Goal: Task Accomplishment & Management: Manage account settings

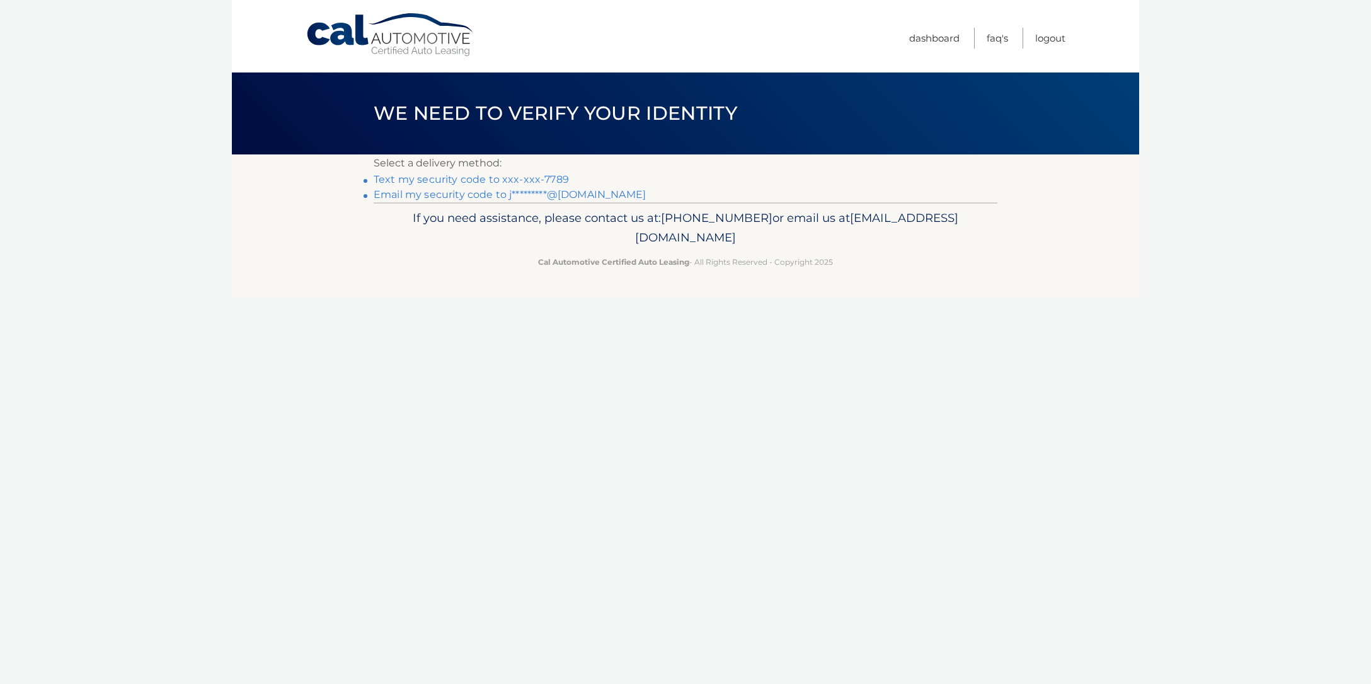
click at [551, 178] on link "Text my security code to xxx-xxx-7789" at bounding box center [471, 179] width 195 height 12
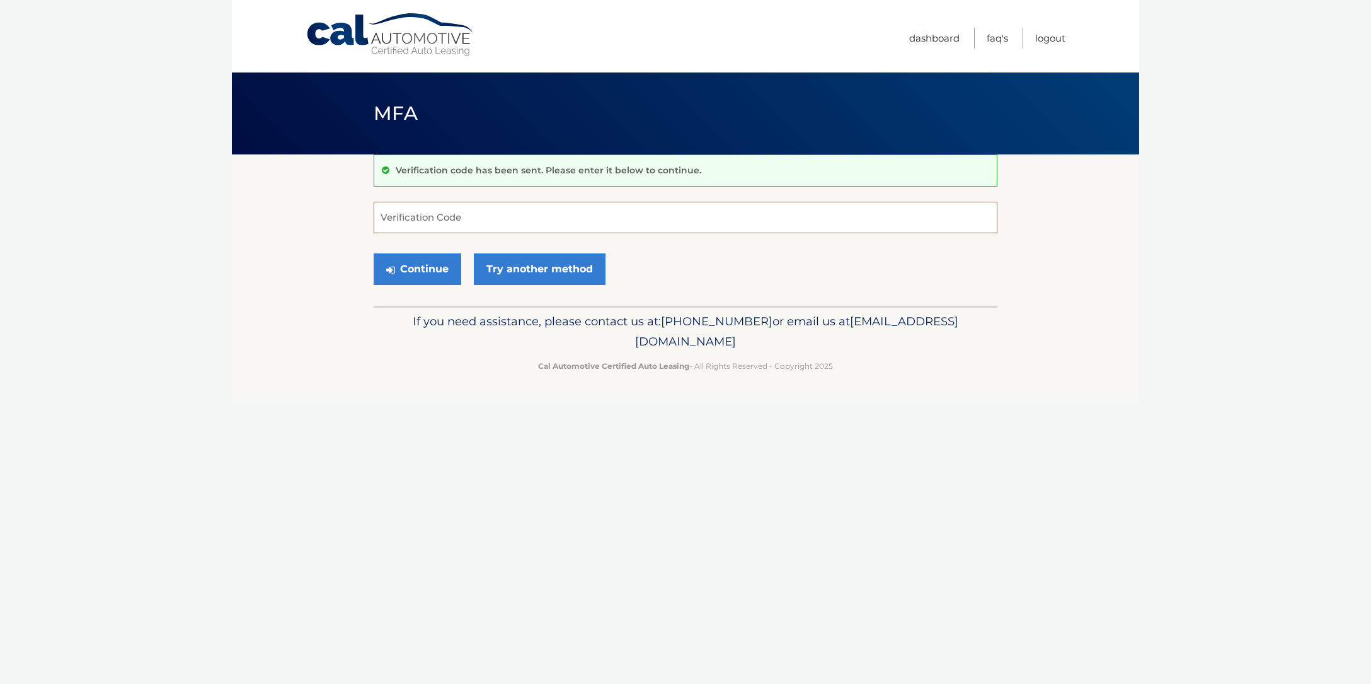
click at [516, 222] on input "Verification Code" at bounding box center [686, 218] width 624 height 32
type input "541807"
click at [374, 253] on button "Continue" at bounding box center [418, 269] width 88 height 32
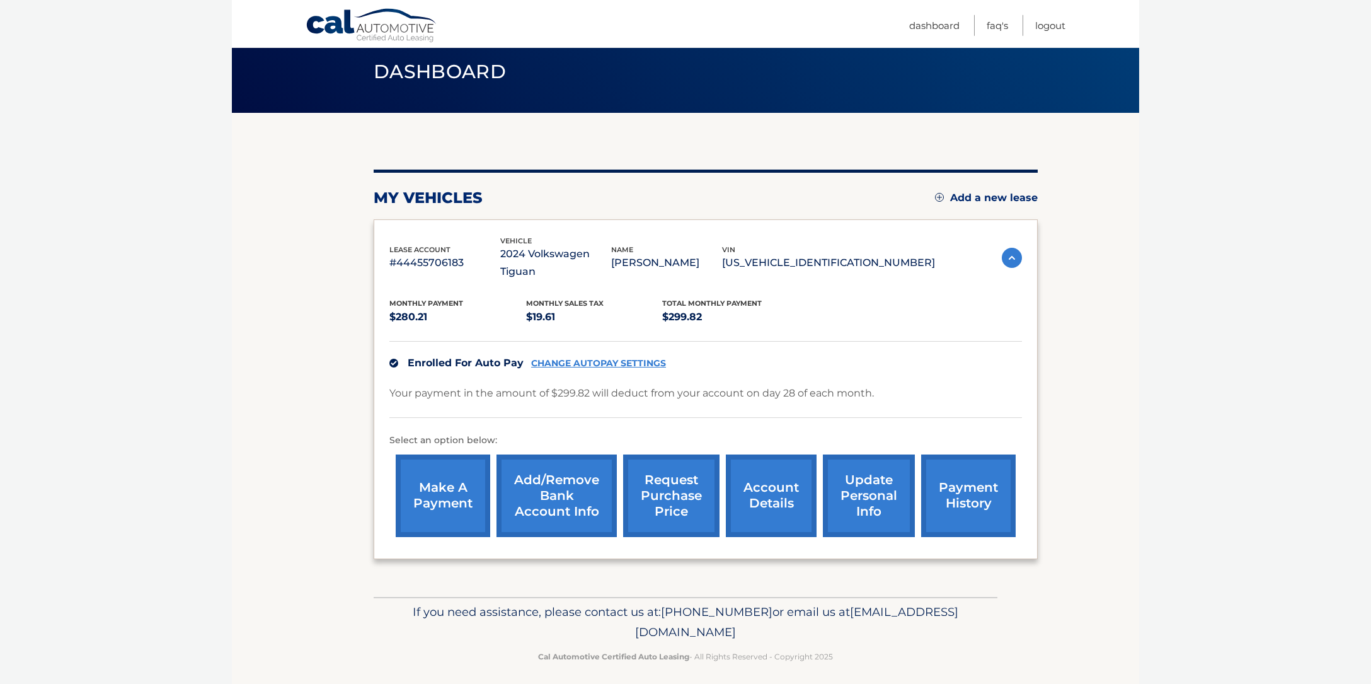
scroll to position [62, 0]
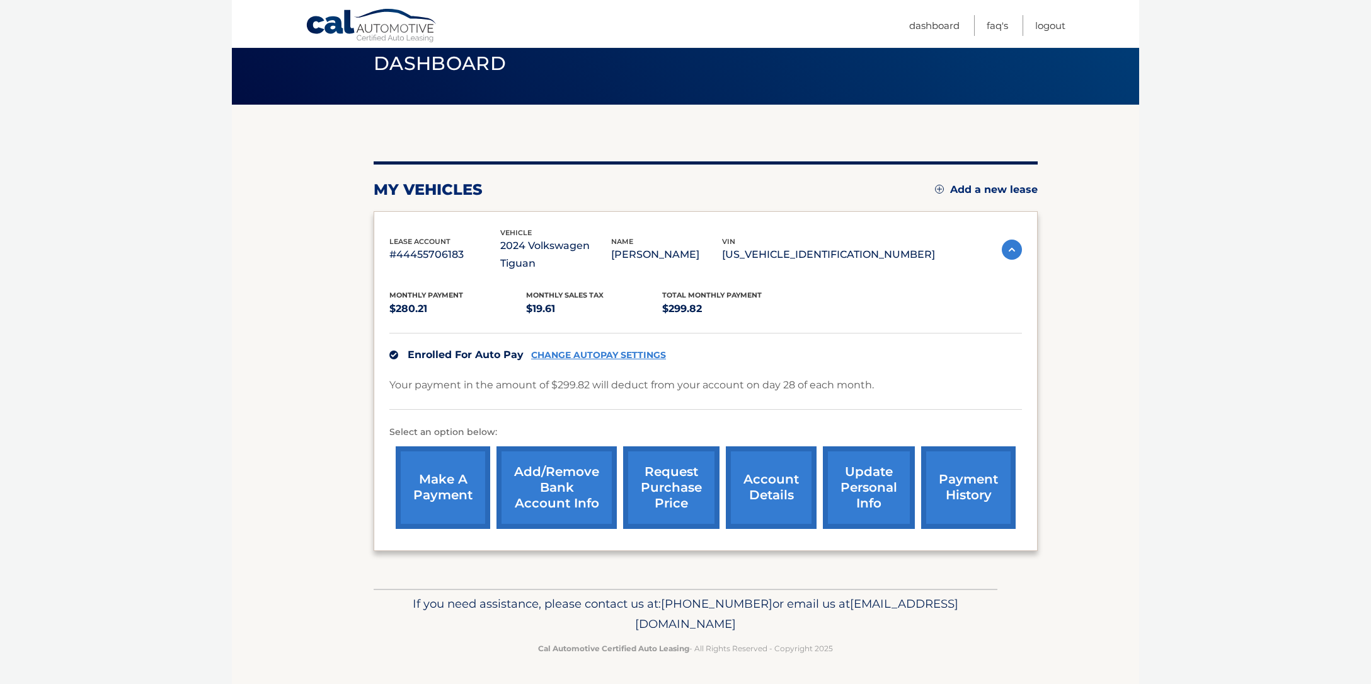
click at [558, 459] on link "Add/Remove bank account info" at bounding box center [557, 487] width 120 height 83
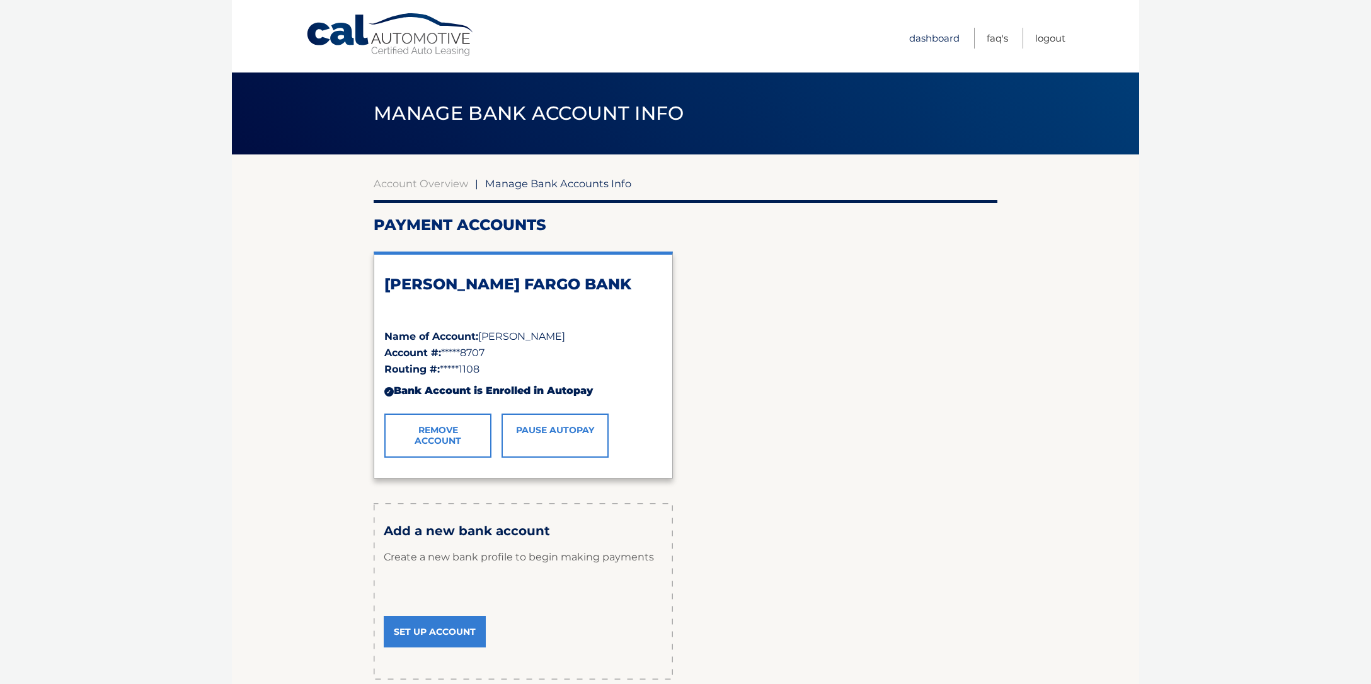
click at [917, 40] on link "Dashboard" at bounding box center [934, 38] width 50 height 21
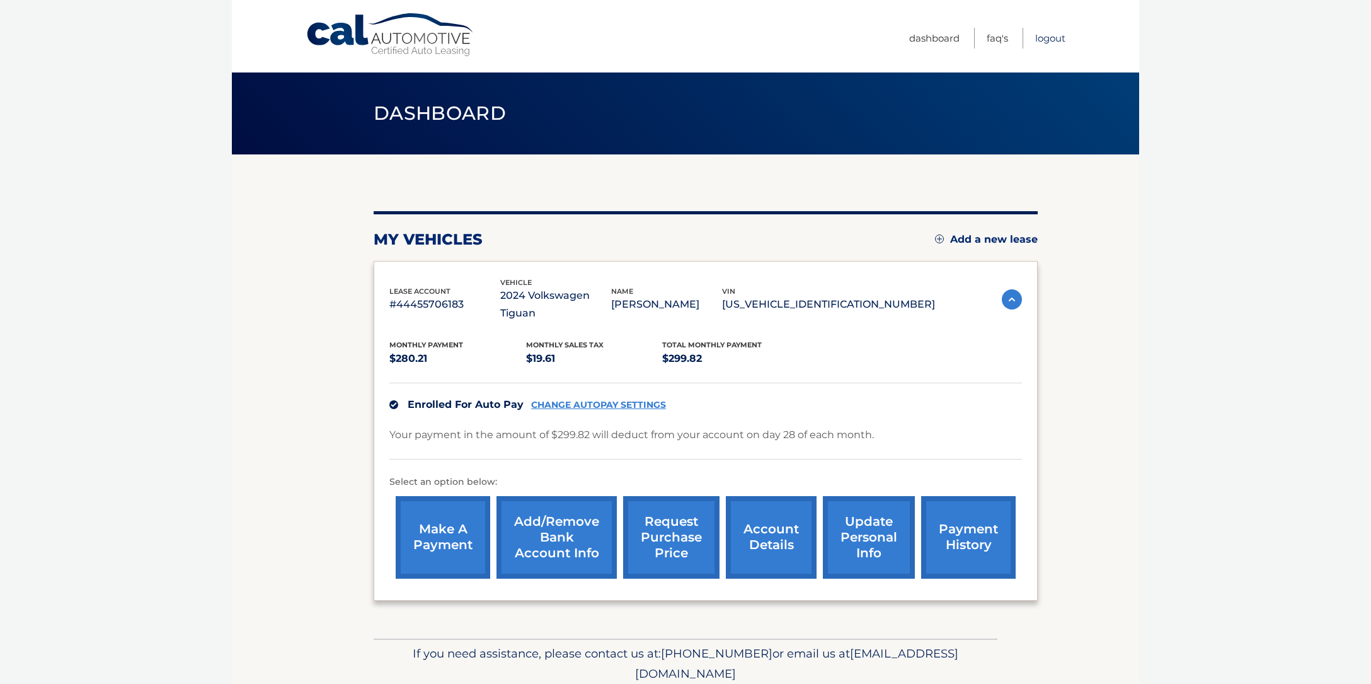
click at [1051, 43] on link "Logout" at bounding box center [1050, 38] width 30 height 21
